Goal: Use online tool/utility: Utilize a website feature to perform a specific function

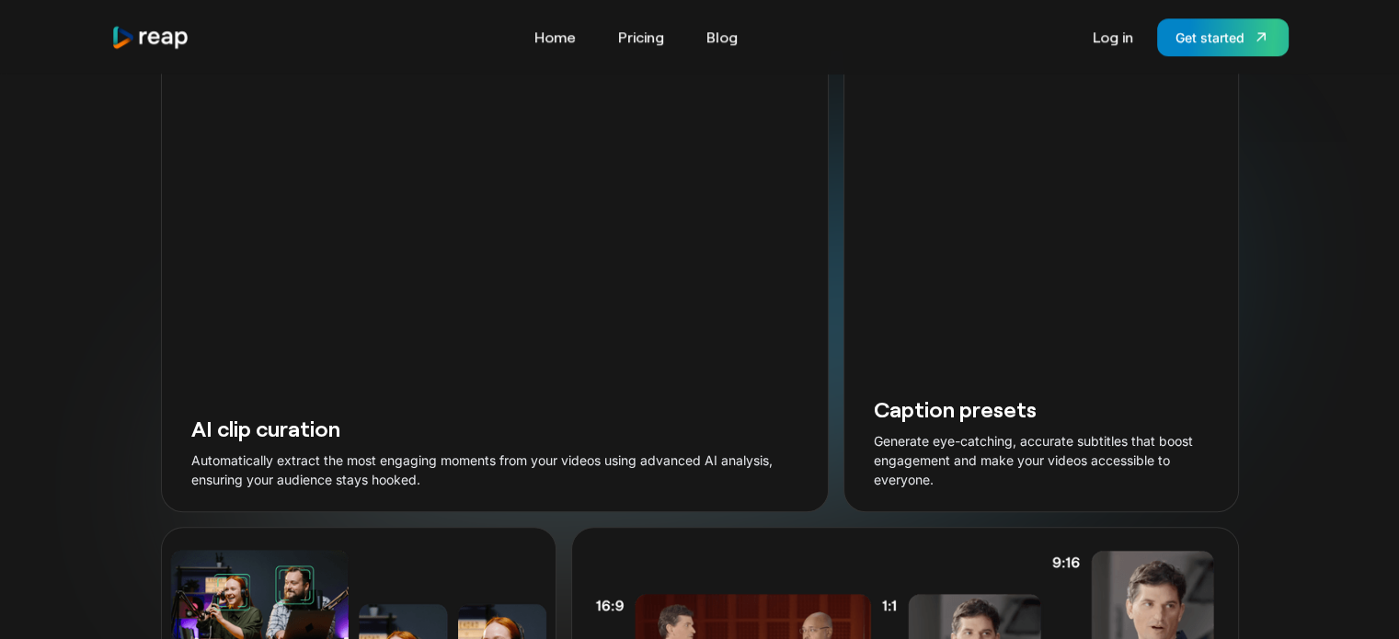
scroll to position [2300, 0]
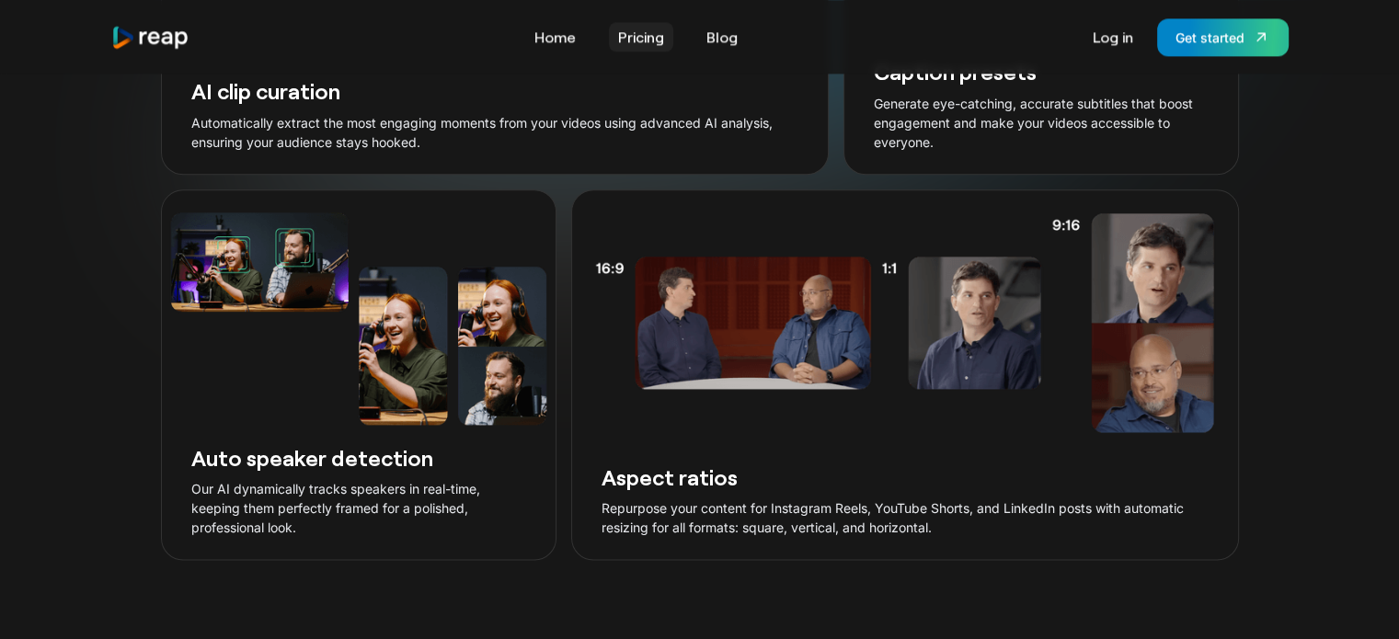
click at [649, 32] on link "Pricing" at bounding box center [641, 36] width 64 height 29
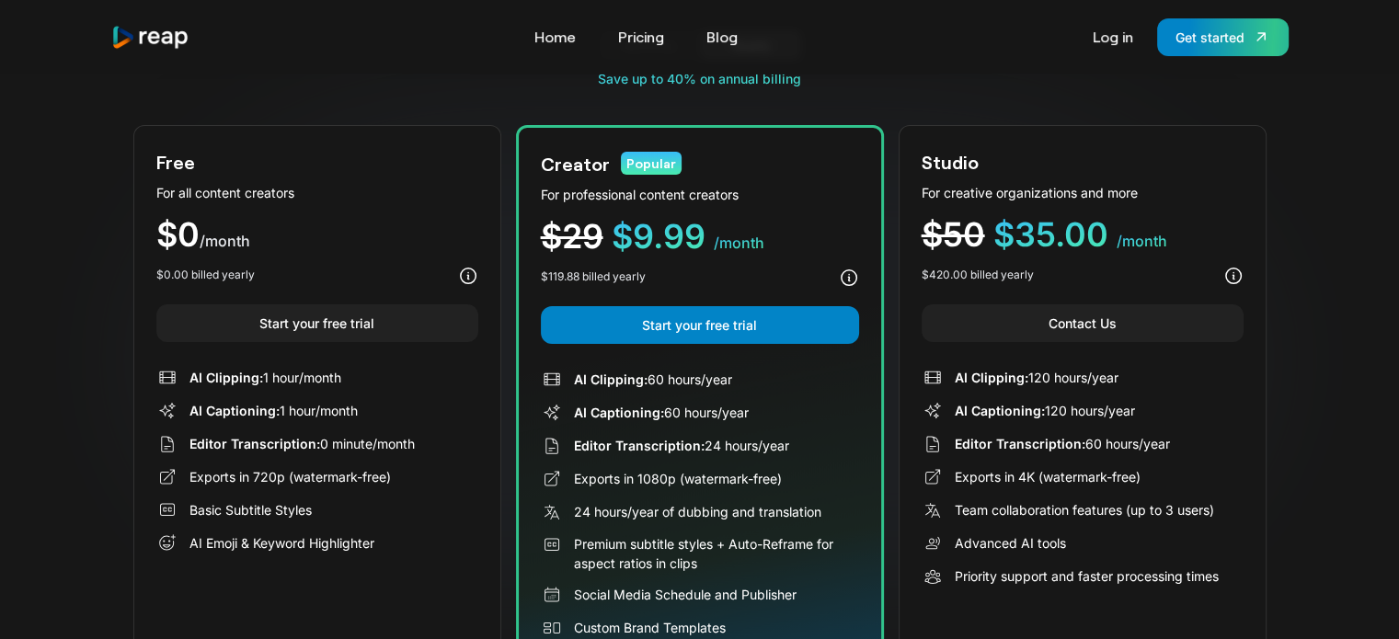
scroll to position [184, 0]
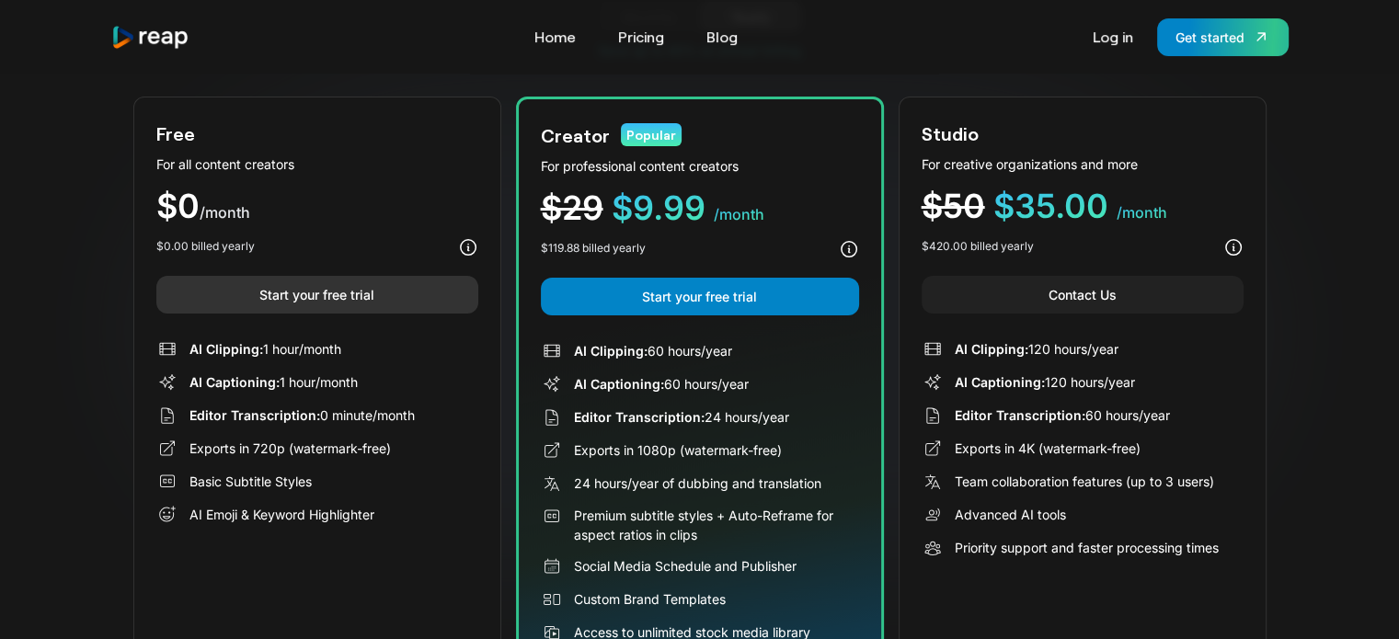
click at [312, 305] on link "Start your free trial" at bounding box center [317, 295] width 322 height 38
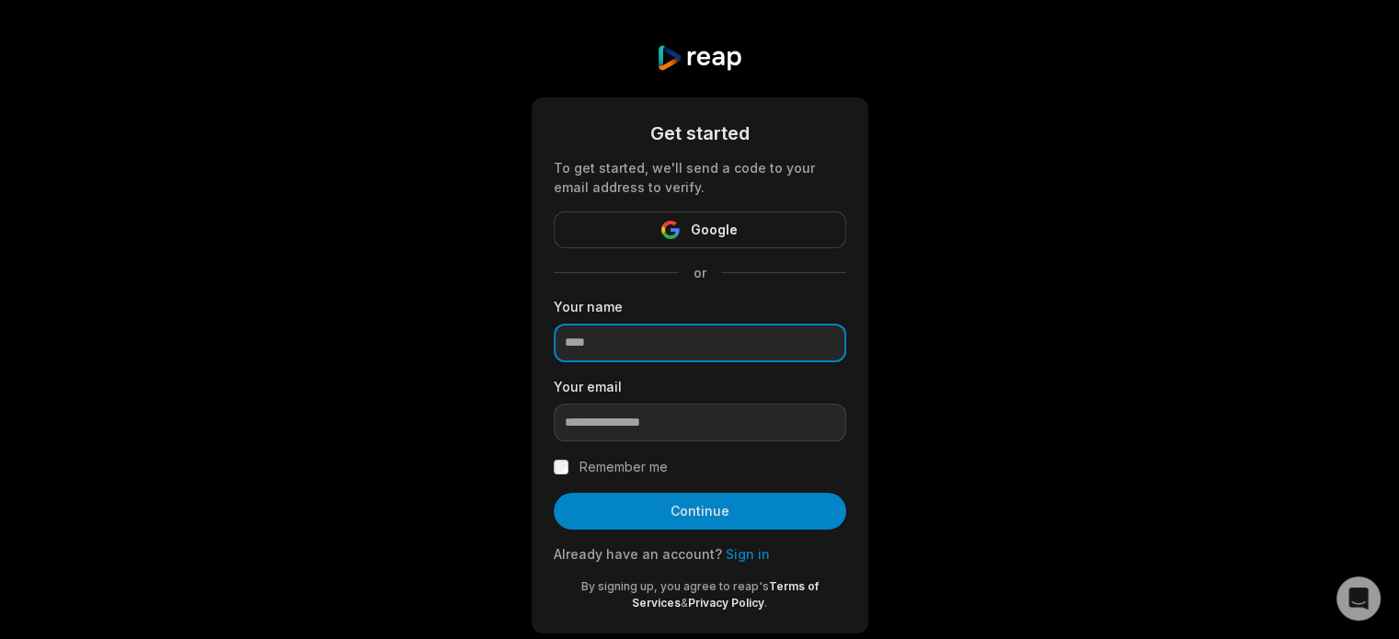
click at [655, 347] on input at bounding box center [700, 343] width 293 height 39
type input "**********"
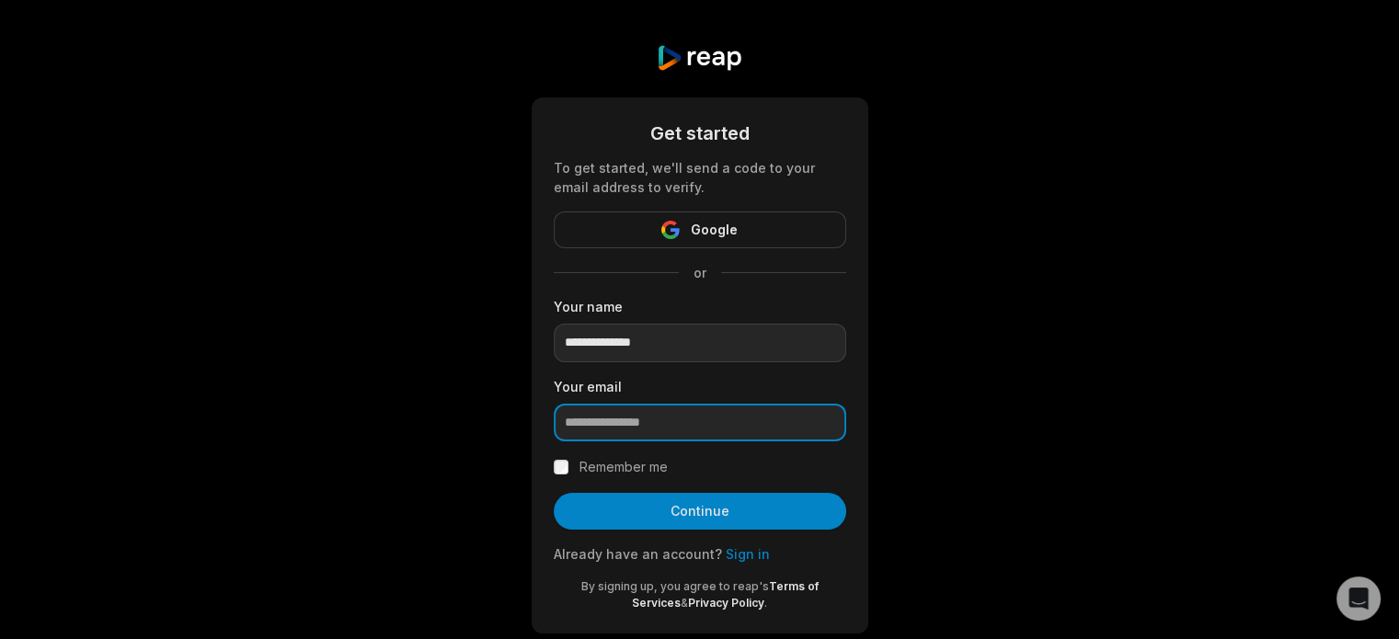
click at [679, 421] on input "email" at bounding box center [700, 423] width 293 height 39
type input "**********"
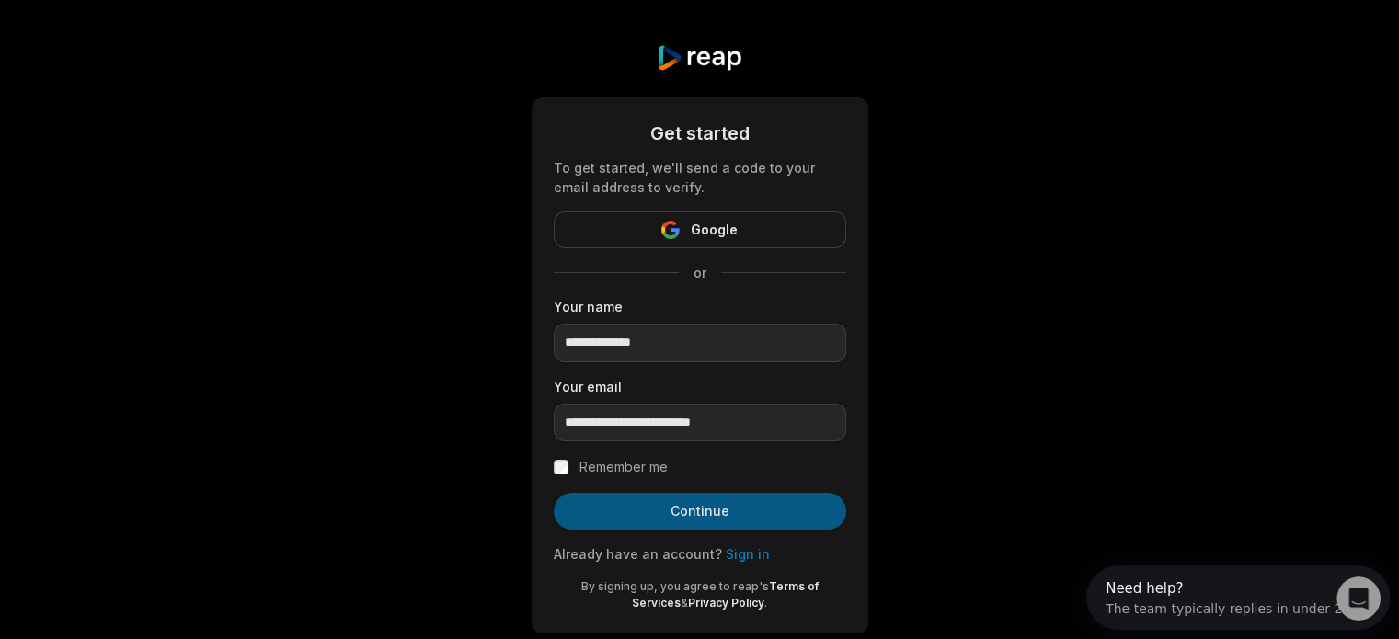
click at [660, 502] on button "Continue" at bounding box center [700, 511] width 293 height 37
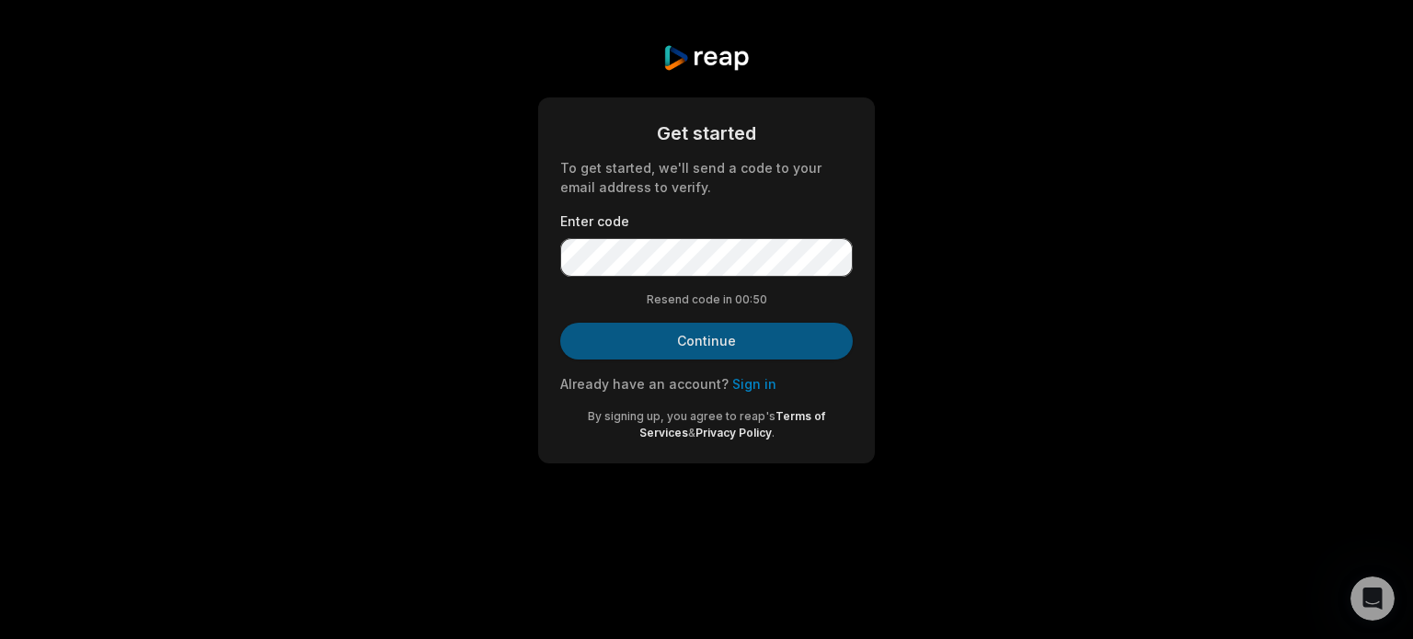
click at [710, 335] on button "Continue" at bounding box center [706, 341] width 293 height 37
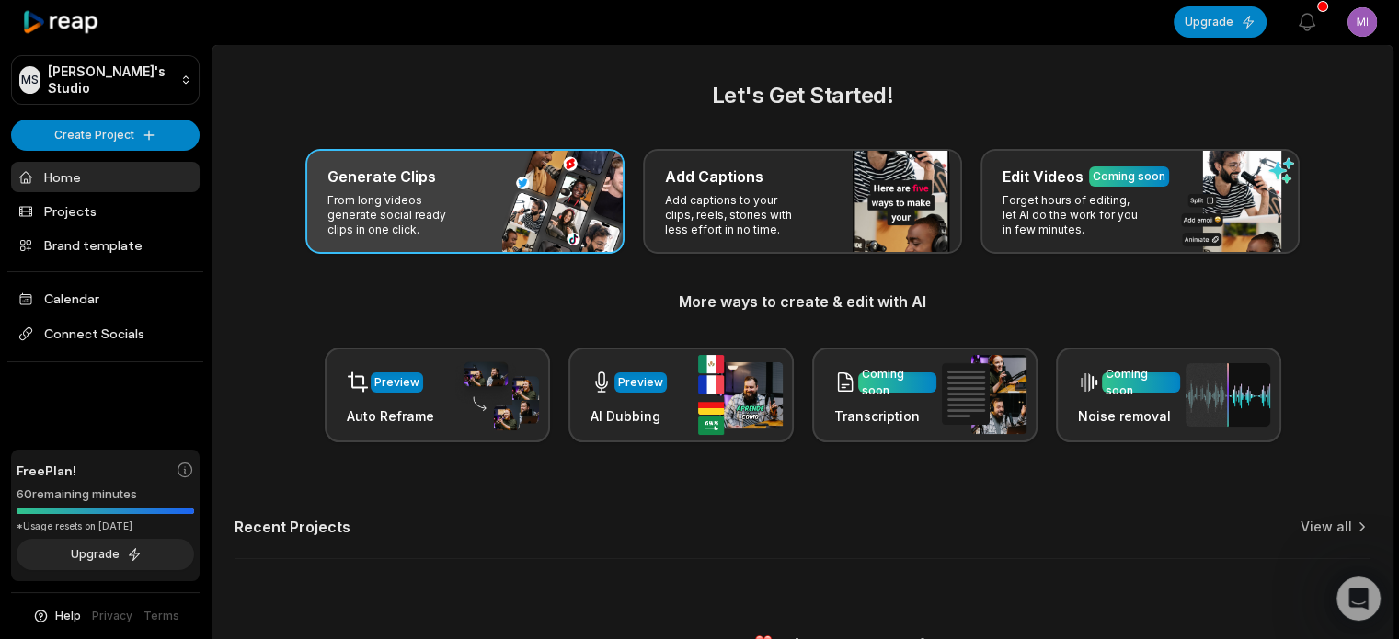
click at [447, 209] on p "From long videos generate social ready clips in one click." at bounding box center [398, 215] width 143 height 44
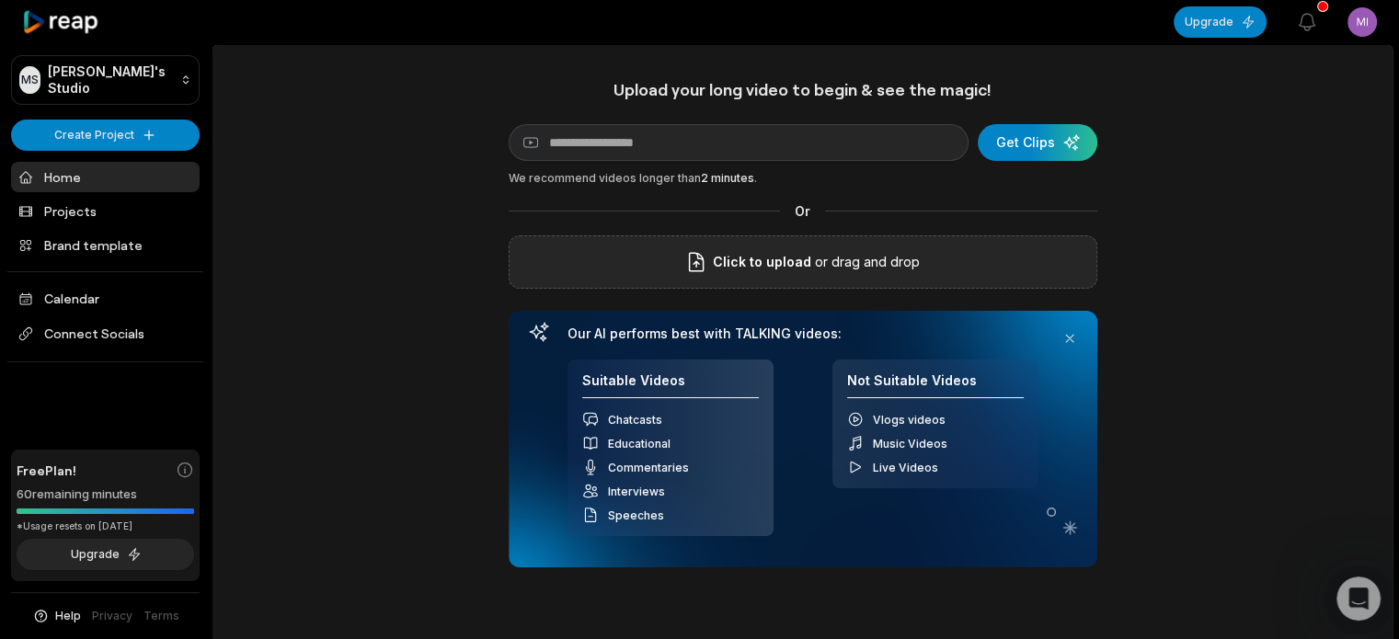
click at [781, 248] on div "Click to upload or drag and drop" at bounding box center [803, 261] width 589 height 53
click at [798, 251] on span "Click to upload" at bounding box center [762, 262] width 98 height 22
click at [0, 0] on input "Click to upload" at bounding box center [0, 0] width 0 height 0
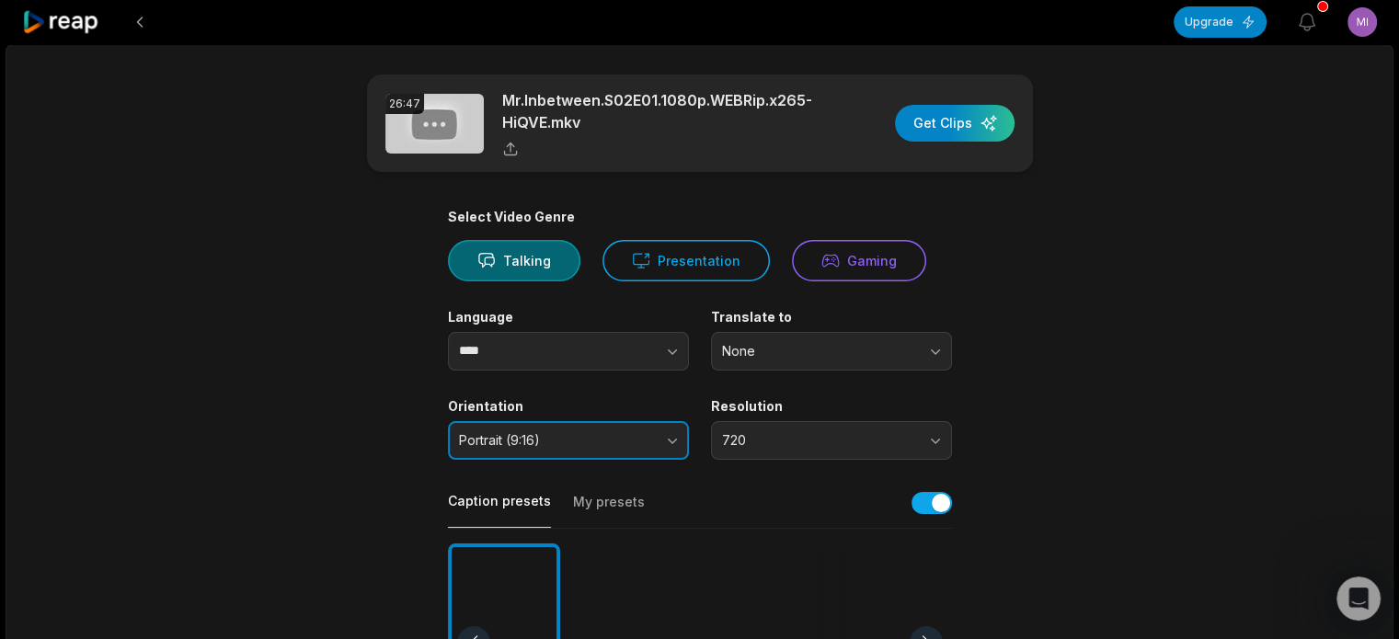
click at [648, 439] on span "Portrait (9:16)" at bounding box center [555, 440] width 193 height 17
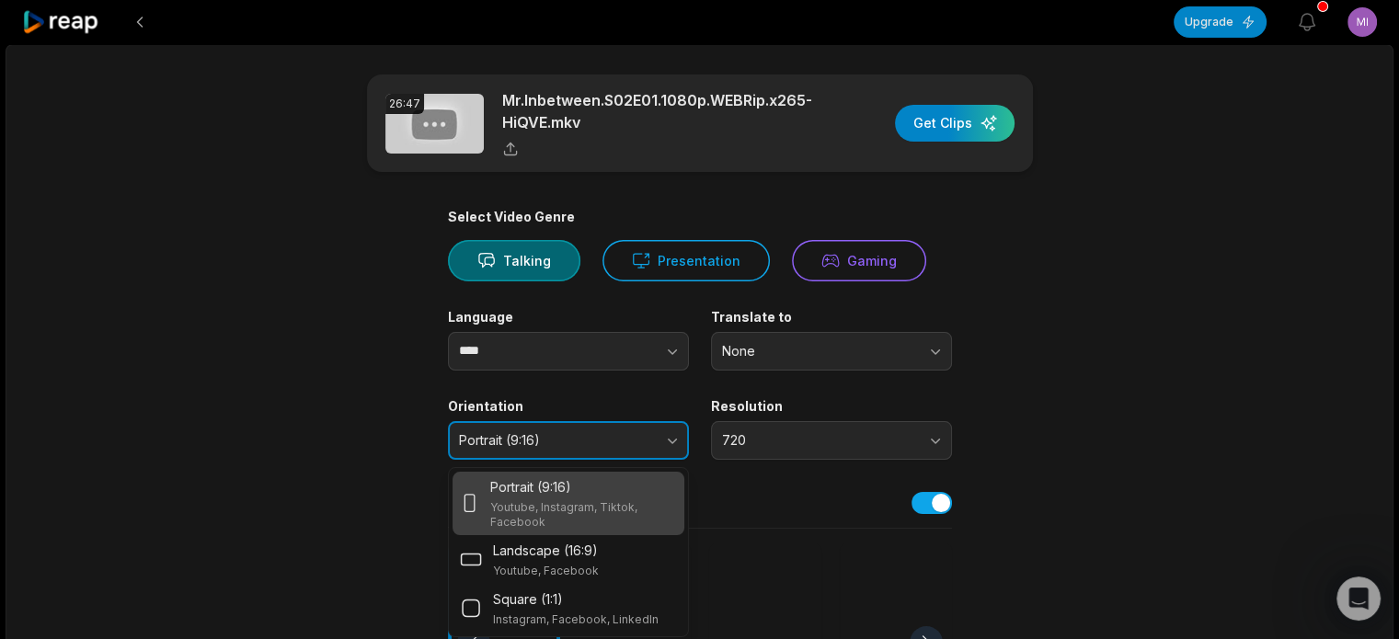
click at [648, 439] on span "Portrait (9:16)" at bounding box center [555, 440] width 193 height 17
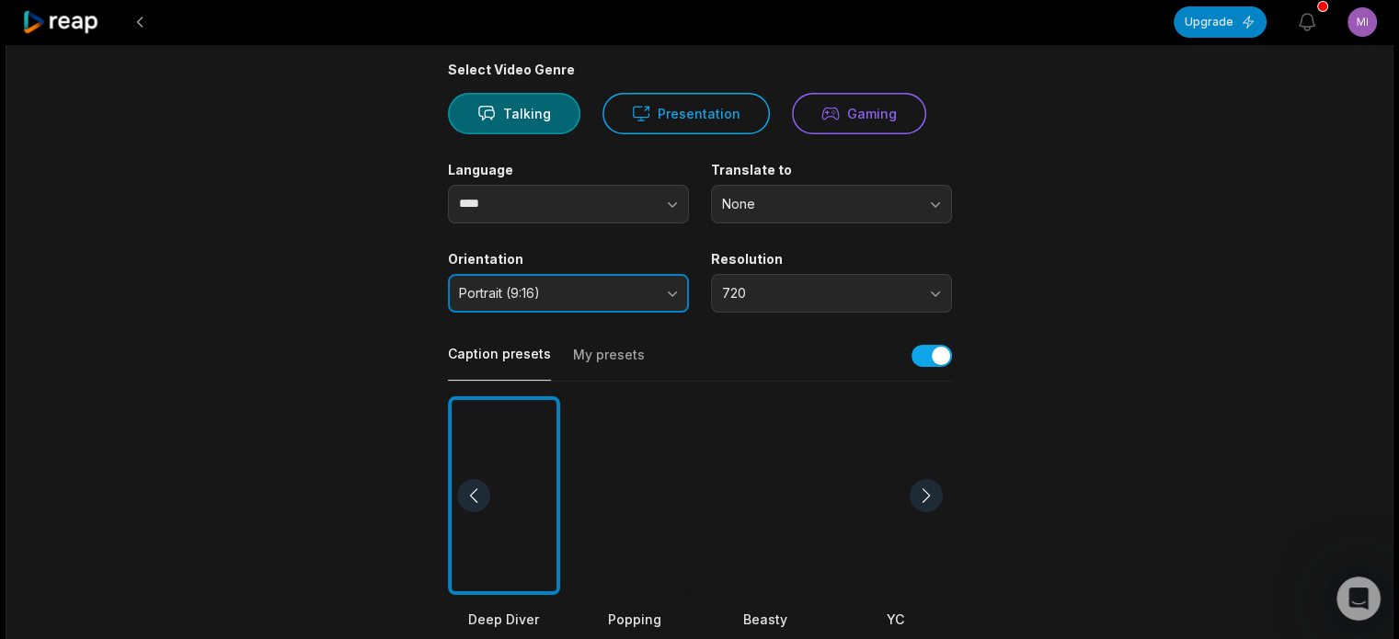
scroll to position [184, 0]
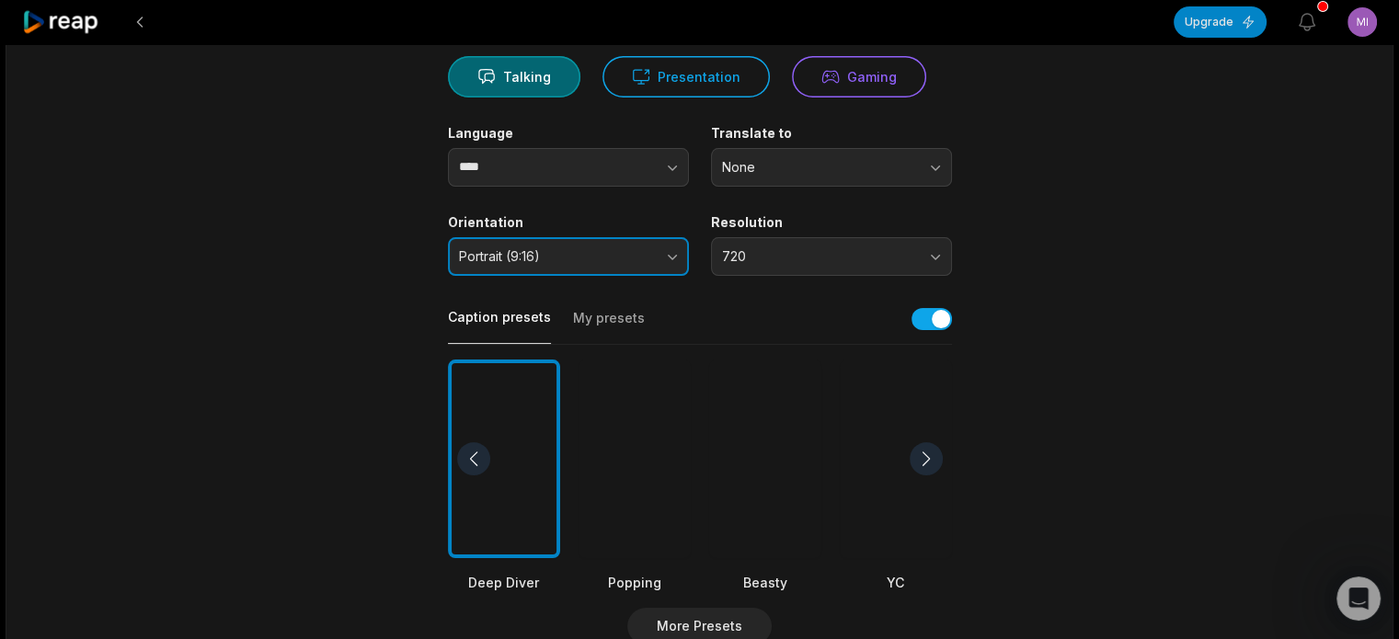
click at [628, 257] on span "Portrait (9:16)" at bounding box center [555, 256] width 193 height 17
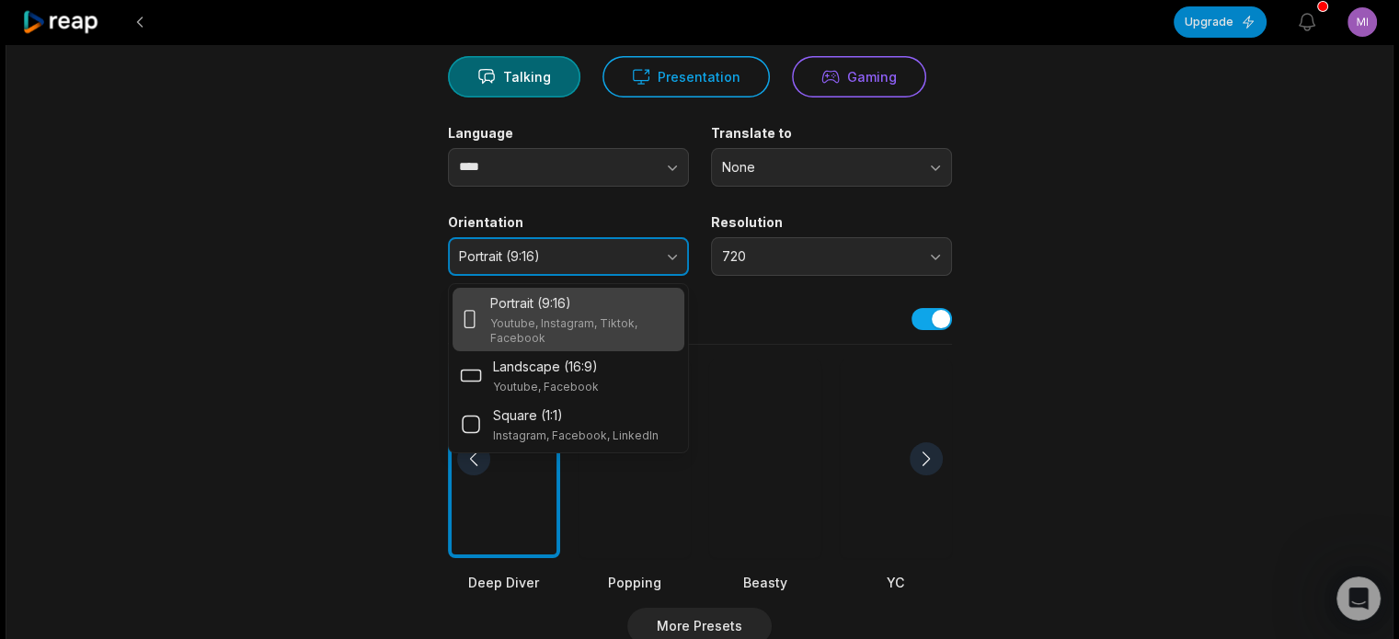
click at [628, 257] on span "Portrait (9:16)" at bounding box center [555, 256] width 193 height 17
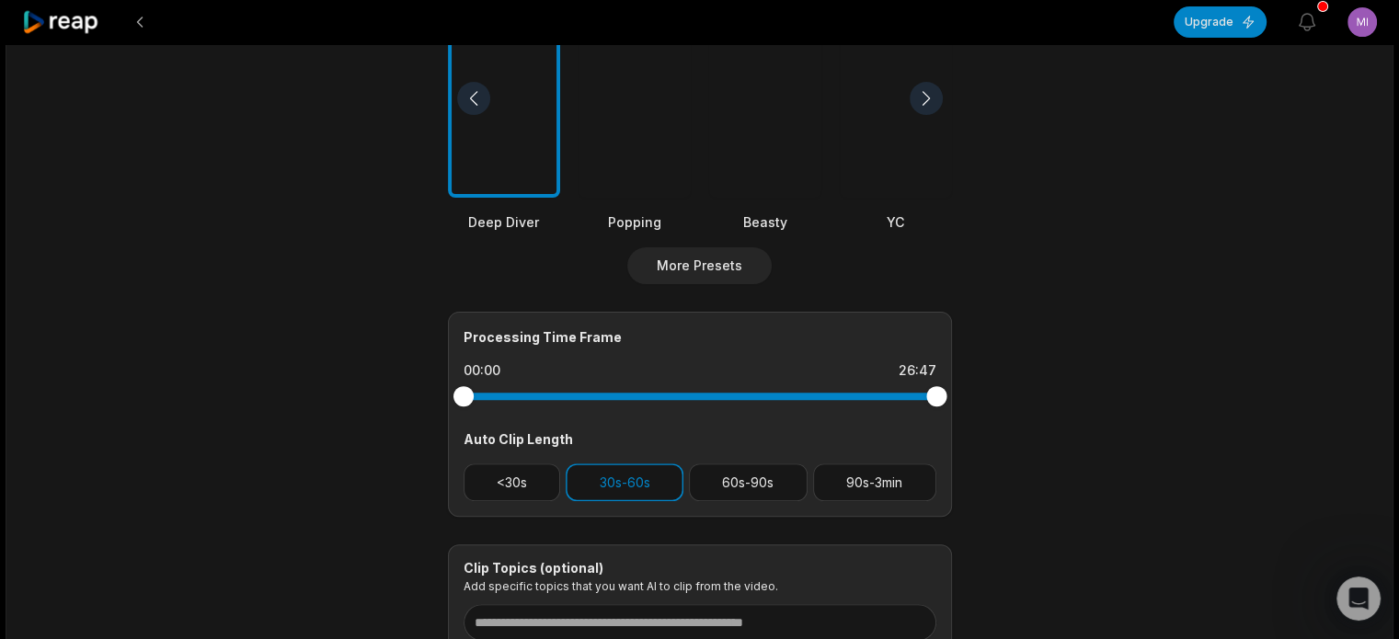
scroll to position [552, 0]
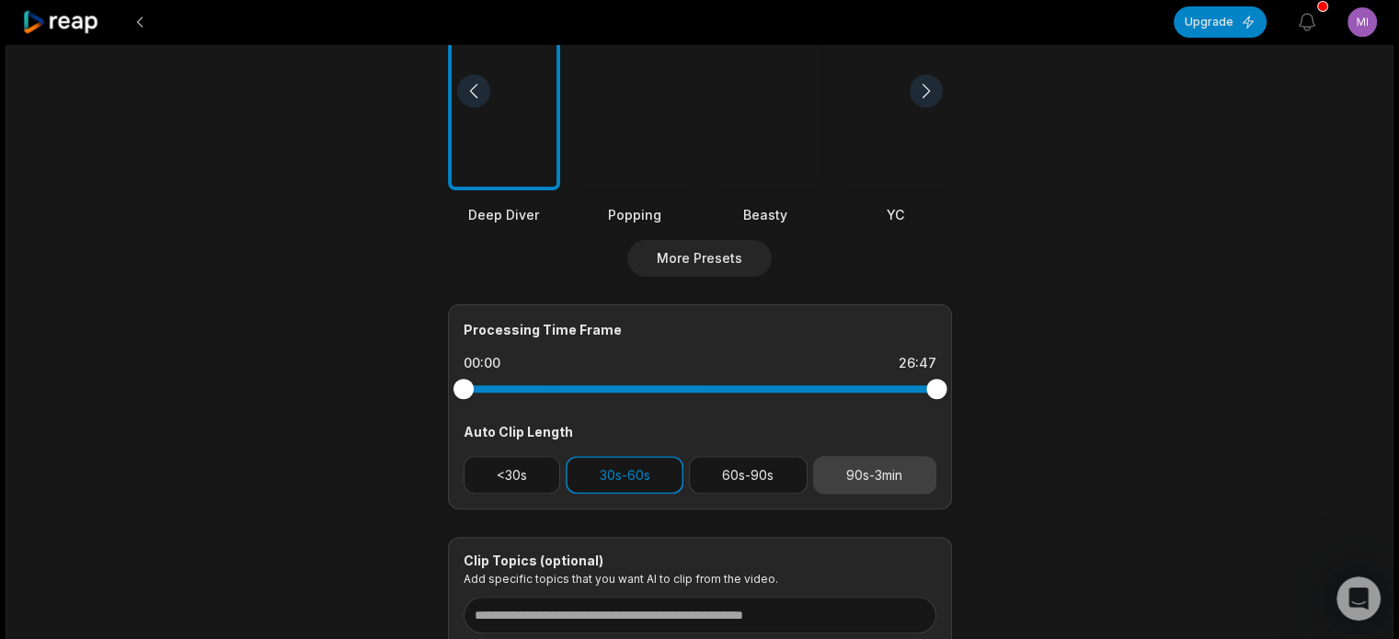
click at [857, 468] on button "90s-3min" at bounding box center [874, 475] width 123 height 38
click at [625, 484] on button "30s-60s" at bounding box center [625, 475] width 118 height 38
click at [886, 470] on button "90s-3min" at bounding box center [874, 475] width 123 height 38
click at [905, 472] on button "90s-3min" at bounding box center [874, 475] width 123 height 38
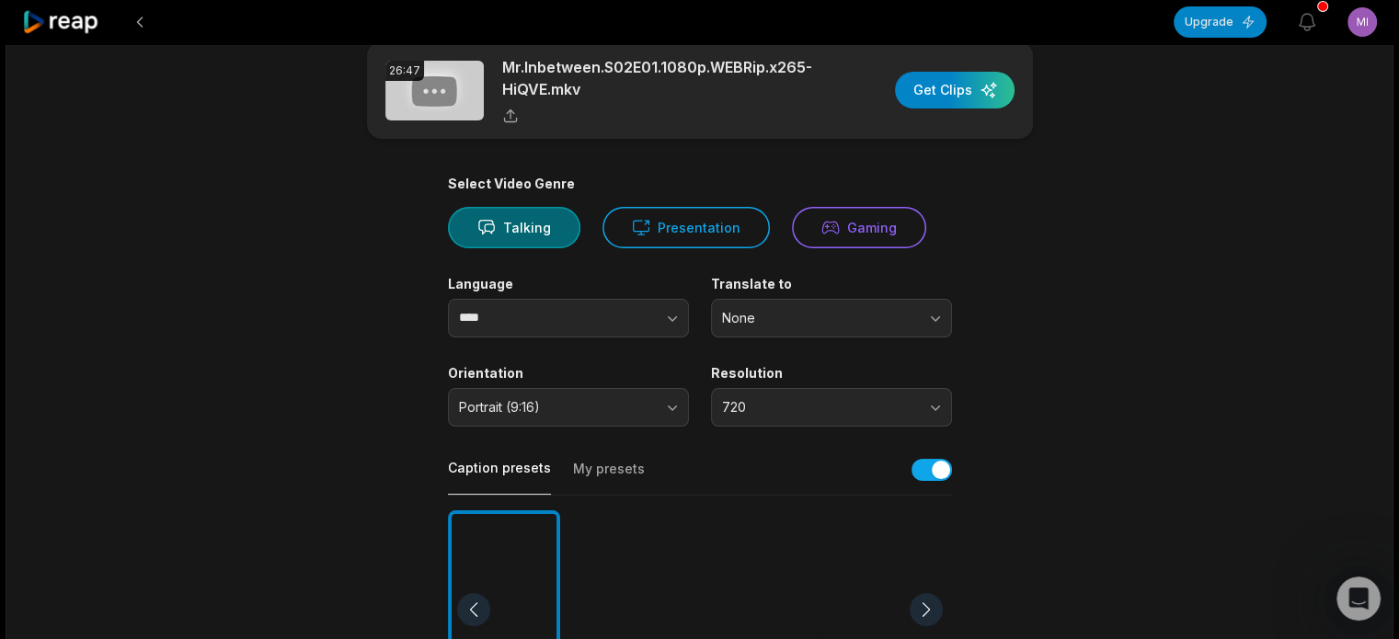
scroll to position [0, 0]
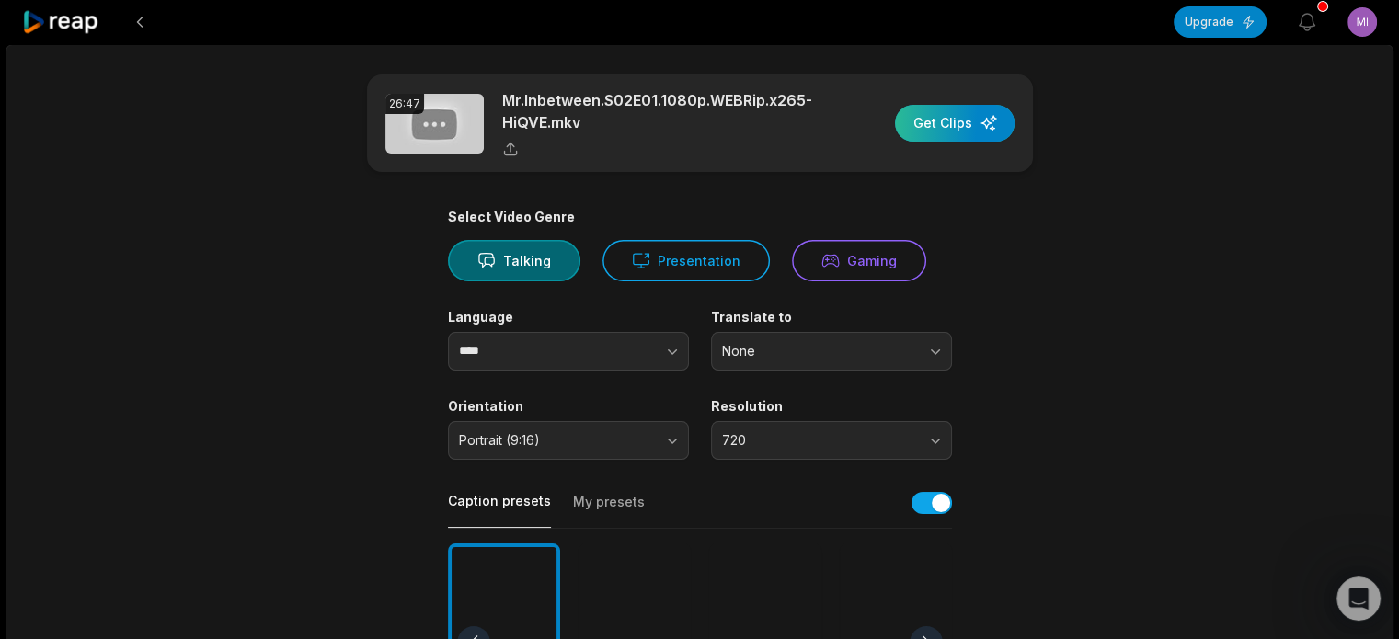
click at [947, 124] on div "button" at bounding box center [955, 123] width 120 height 37
